Goal: Task Accomplishment & Management: Use online tool/utility

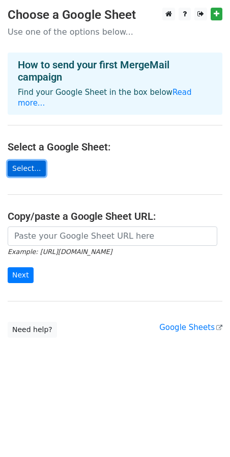
click at [26, 161] on link "Select..." at bounding box center [27, 169] width 38 height 16
click at [72, 86] on div "How to send your first MergeMail campaign Find your Google Sheet in the box bel…" at bounding box center [115, 84] width 215 height 62
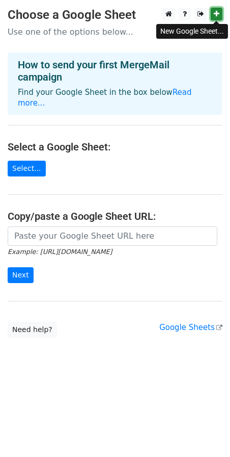
click at [218, 11] on icon at bounding box center [217, 13] width 6 height 7
click at [19, 161] on link "Select..." at bounding box center [27, 169] width 38 height 16
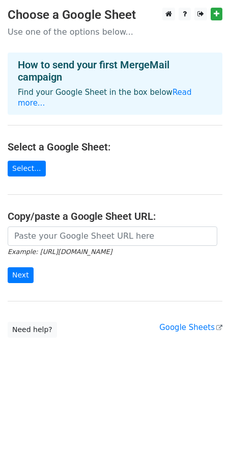
click at [182, 153] on main "Choose a Google Sheet Use one of the options below... How to send your first Me…" at bounding box center [115, 173] width 230 height 330
click at [176, 96] on link "Read more..." at bounding box center [105, 98] width 174 height 20
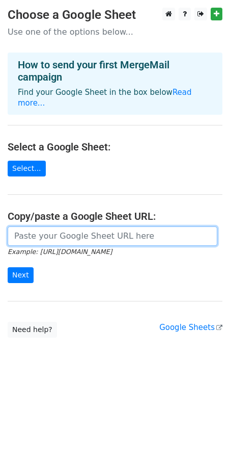
click at [36, 226] on input "url" at bounding box center [113, 235] width 210 height 19
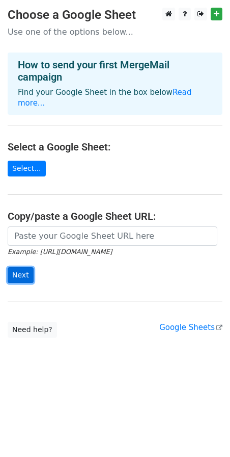
click at [25, 267] on input "Next" at bounding box center [21, 275] width 26 height 16
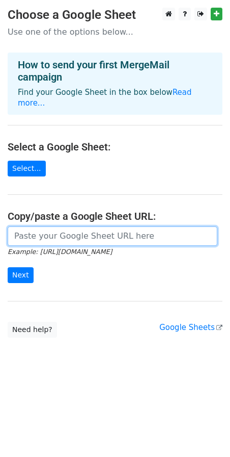
click at [65, 233] on input "url" at bounding box center [113, 235] width 210 height 19
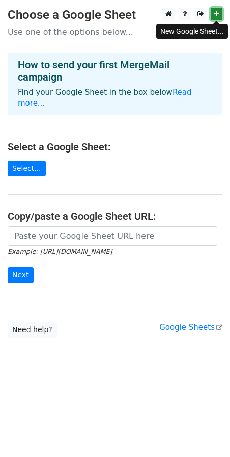
click at [217, 16] on icon at bounding box center [217, 13] width 6 height 7
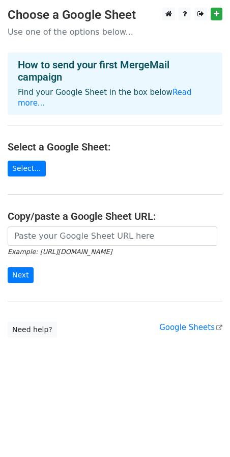
click at [100, 141] on h4 "Select a Google Sheet:" at bounding box center [115, 147] width 215 height 12
click at [31, 161] on link "Select..." at bounding box center [27, 169] width 38 height 16
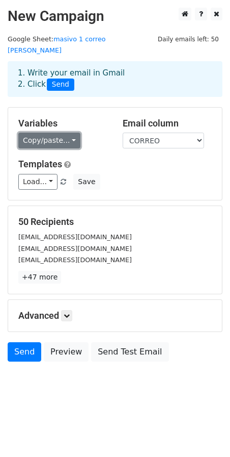
click at [60, 133] on link "Copy/paste..." at bounding box center [49, 141] width 62 height 16
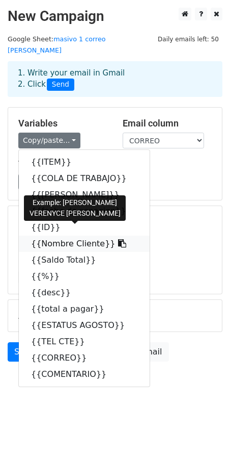
click at [54, 235] on link "{{Nombre Cliente}}" at bounding box center [84, 243] width 131 height 16
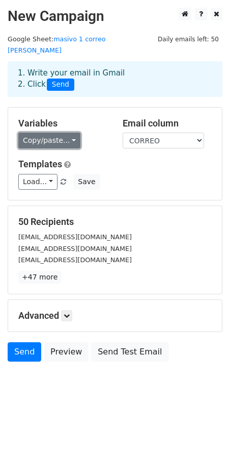
click at [42, 133] on link "Copy/paste..." at bounding box center [49, 141] width 62 height 16
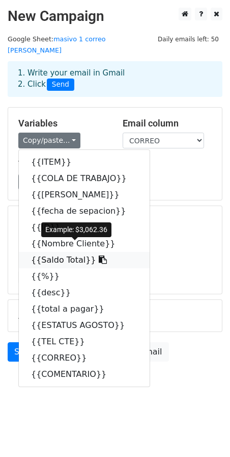
click at [49, 252] on link "{{Saldo Total}}" at bounding box center [84, 260] width 131 height 16
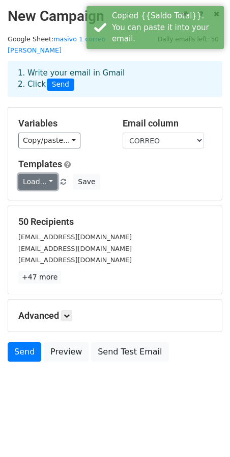
click at [38, 174] on link "Load..." at bounding box center [37, 182] width 39 height 16
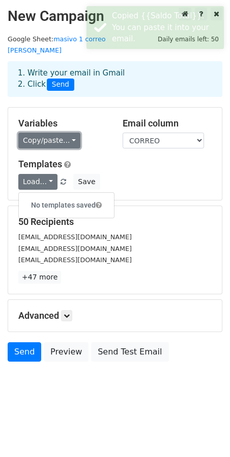
click at [62, 133] on link "Copy/paste..." at bounding box center [49, 141] width 62 height 16
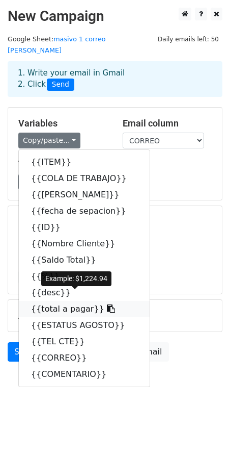
click at [61, 301] on link "{{total a pagar}}" at bounding box center [84, 309] width 131 height 16
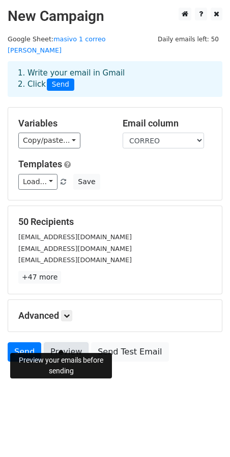
click at [64, 344] on link "Preview" at bounding box center [66, 351] width 45 height 19
click at [29, 344] on link "Send" at bounding box center [25, 351] width 34 height 19
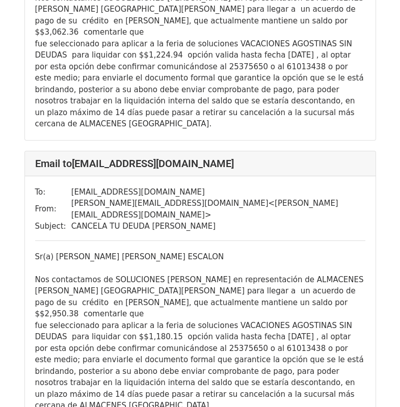
scroll to position [560, 0]
